Goal: Information Seeking & Learning: Learn about a topic

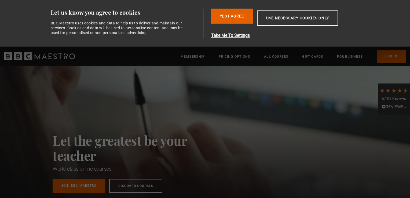
click at [308, 20] on button "Use necessary cookies only" at bounding box center [297, 17] width 81 height 15
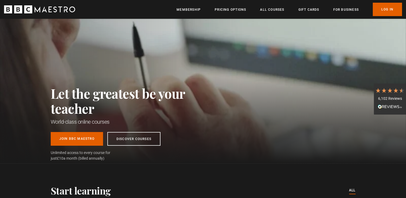
click at [272, 13] on ul "Membership Pricing Options All Courses Gift Cards For business Already have an …" at bounding box center [290, 9] width 226 height 13
click at [272, 10] on link "All Courses" at bounding box center [272, 9] width 24 height 5
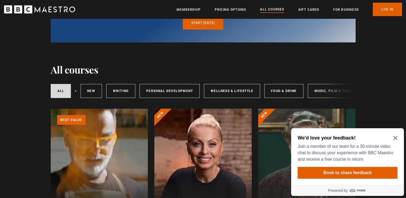
scroll to position [71, 0]
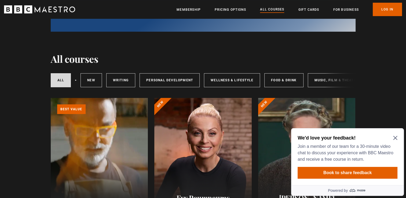
click at [396, 137] on icon "Close Maze Prompt" at bounding box center [395, 138] width 4 height 4
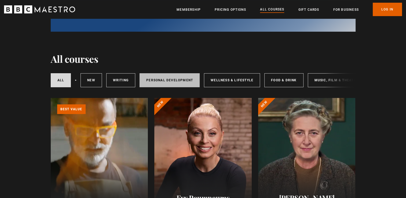
click at [163, 85] on link "Personal Development" at bounding box center [170, 80] width 60 height 14
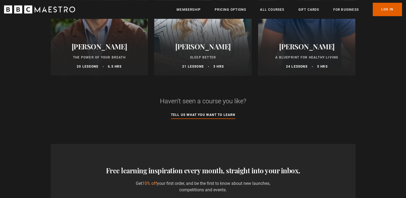
scroll to position [500, 0]
